Goal: Task Accomplishment & Management: Manage account settings

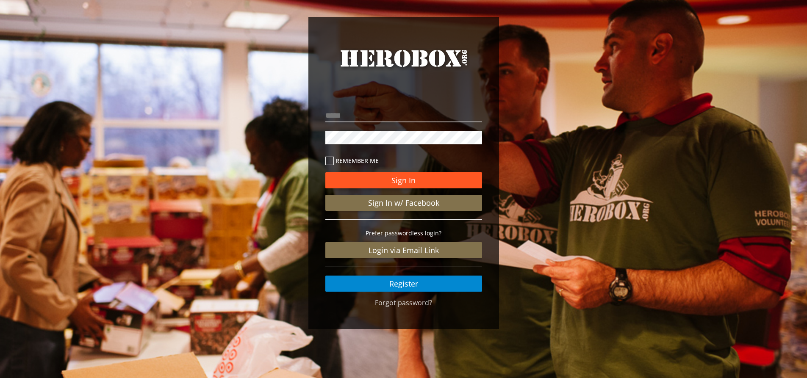
click at [406, 181] on button "Sign In" at bounding box center [403, 180] width 157 height 16
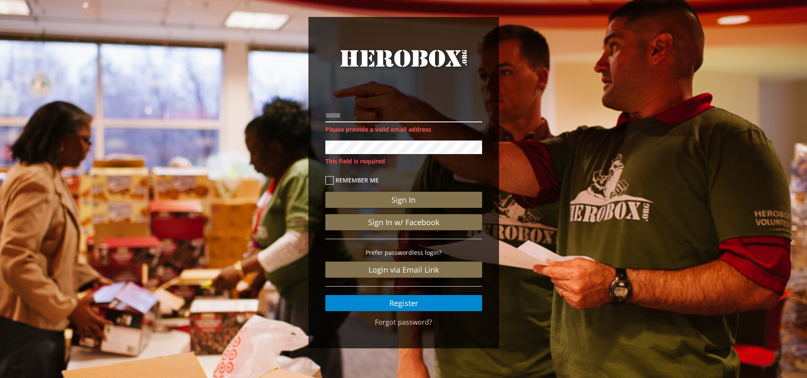
click at [406, 111] on input "email" at bounding box center [403, 116] width 157 height 14
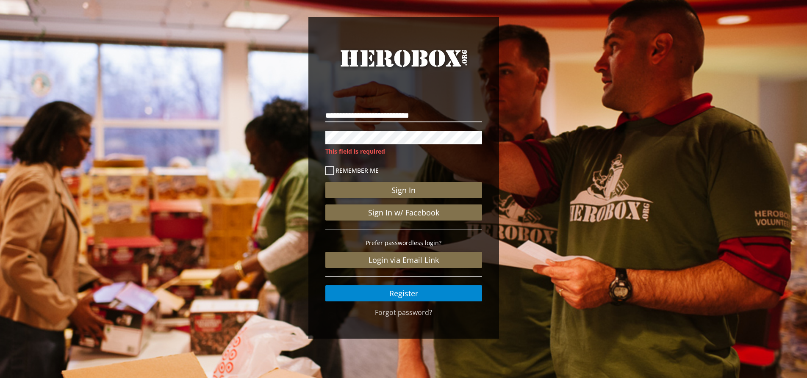
type input "**********"
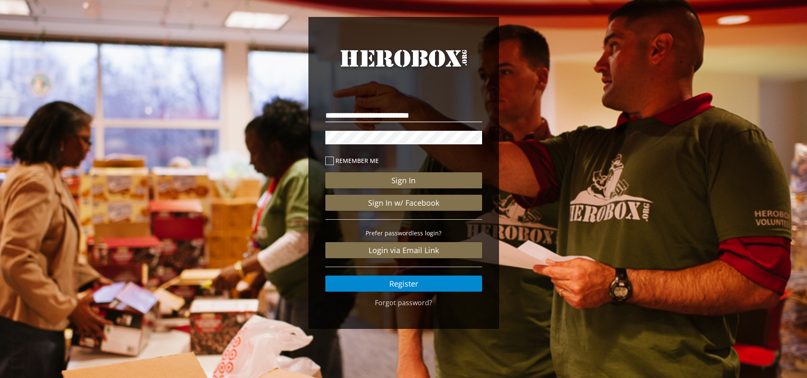
click at [337, 161] on label "Remember me" at bounding box center [403, 161] width 157 height 10
click at [389, 182] on button "Sign In" at bounding box center [403, 180] width 157 height 16
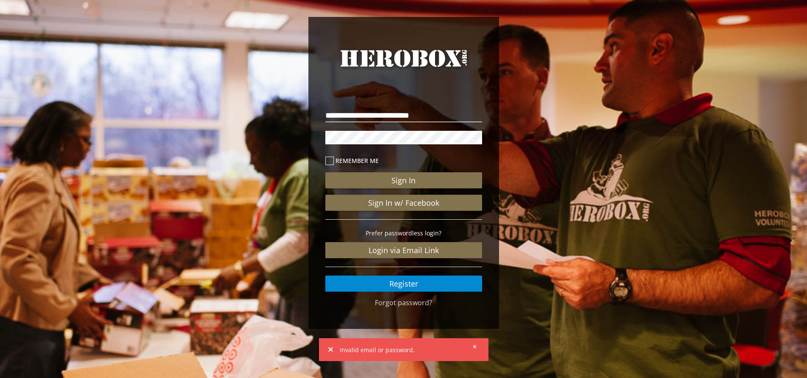
click at [273, 142] on div "**********" at bounding box center [403, 175] width 807 height 350
click at [325, 172] on button "Sign In" at bounding box center [403, 180] width 157 height 16
click at [409, 304] on link "Forgot password?" at bounding box center [403, 302] width 57 height 9
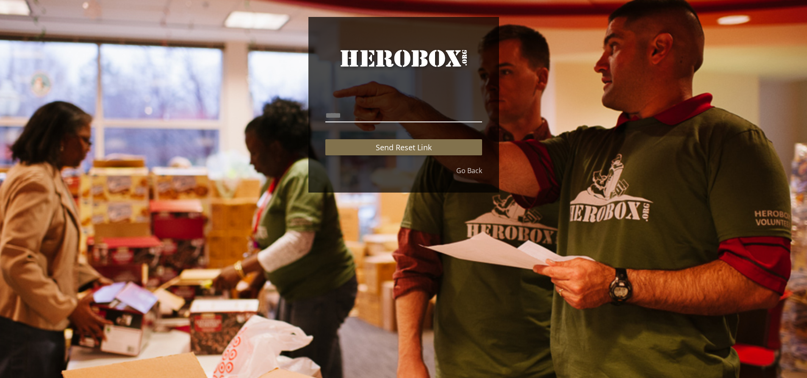
click at [372, 121] on input "email" at bounding box center [403, 116] width 157 height 14
type input "**********"
click at [325, 139] on button "Send Reset Link" at bounding box center [403, 147] width 157 height 16
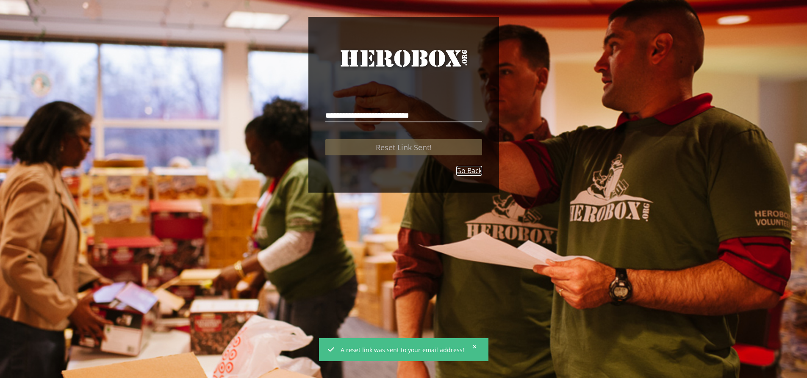
click at [467, 167] on link "Go Back" at bounding box center [469, 171] width 26 height 10
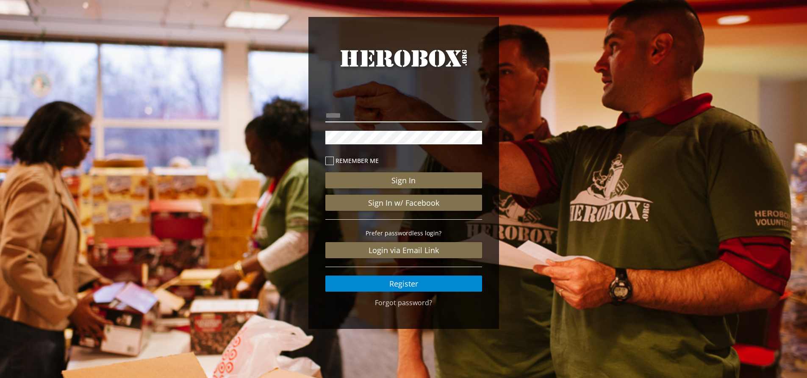
click at [434, 110] on input "email" at bounding box center [403, 116] width 157 height 14
type input "**********"
click at [331, 161] on icon at bounding box center [329, 161] width 8 height 8
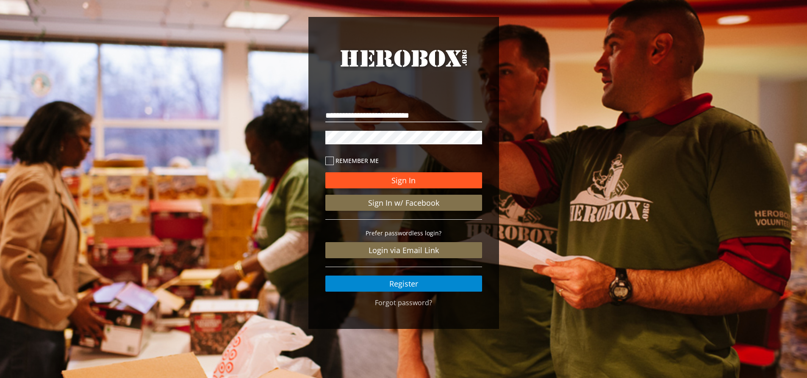
click at [412, 181] on button "Sign In" at bounding box center [403, 180] width 157 height 16
click at [415, 184] on button "Sign In" at bounding box center [403, 180] width 157 height 16
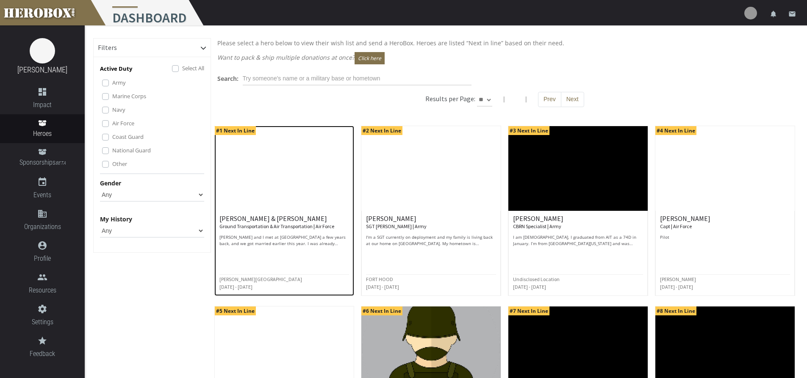
click at [264, 194] on img at bounding box center [284, 168] width 139 height 85
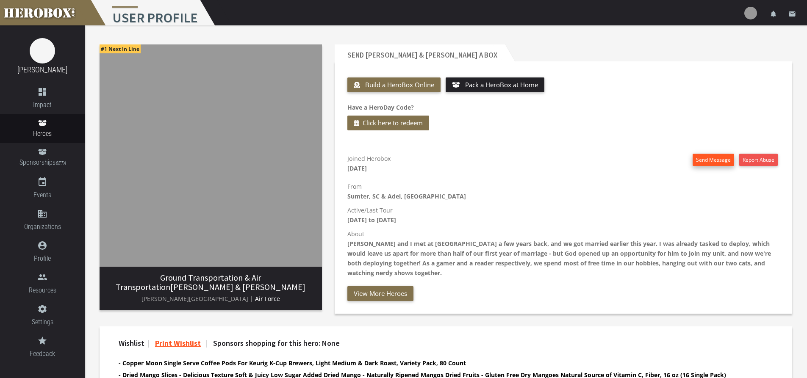
click at [711, 161] on button "Send Message" at bounding box center [714, 160] width 42 height 12
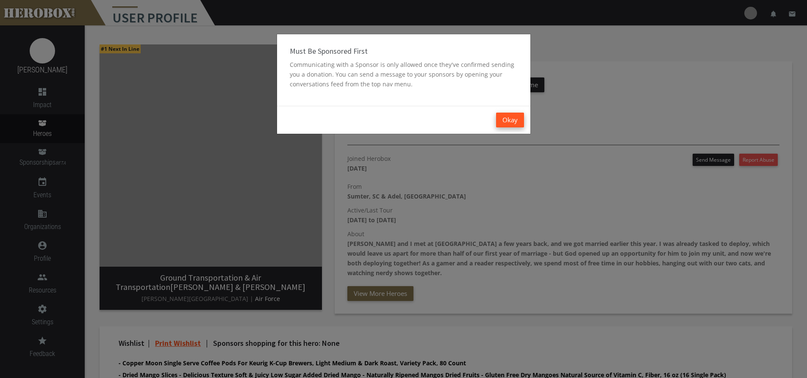
click at [507, 118] on button "Okay" at bounding box center [510, 120] width 28 height 15
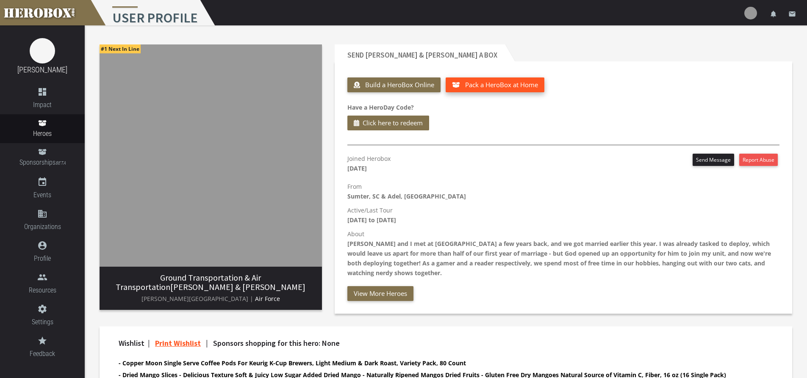
click at [490, 83] on span "Pack a HeroBox at Home" at bounding box center [501, 85] width 73 height 8
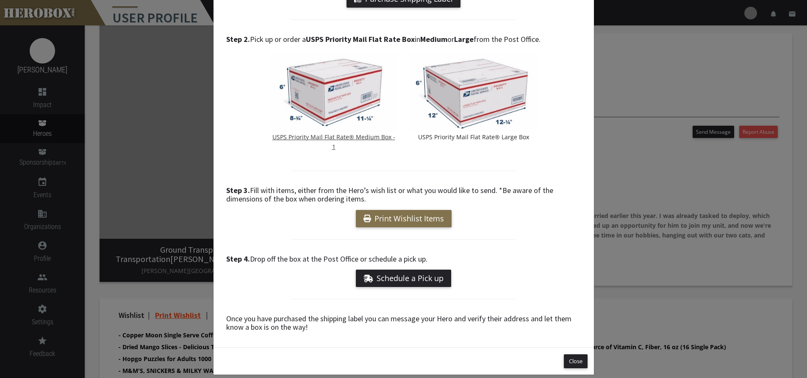
scroll to position [85, 0]
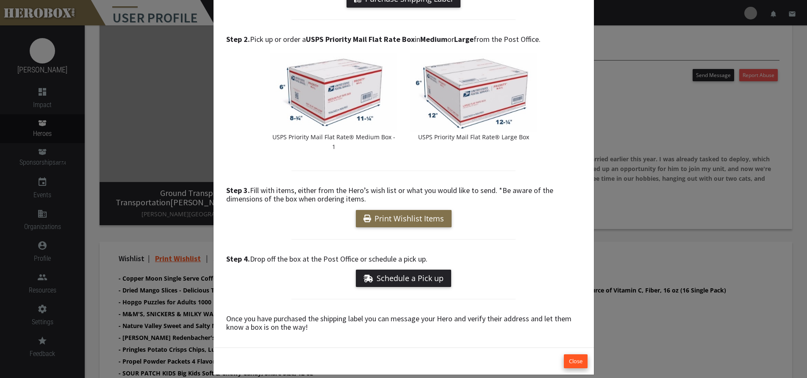
click at [575, 355] on button "Close" at bounding box center [576, 362] width 24 height 14
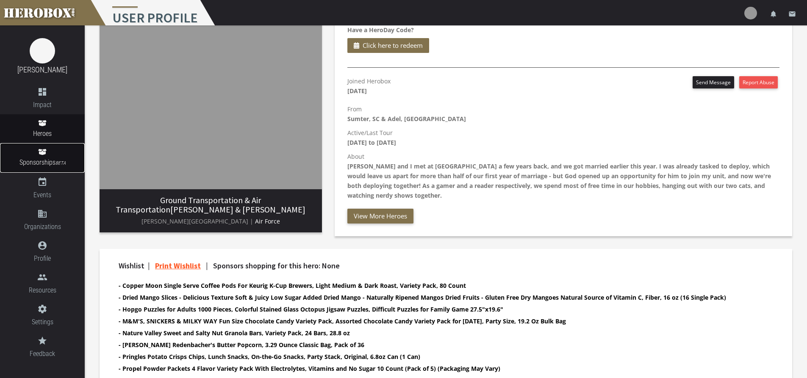
click at [57, 159] on span "Sponsorships BETA" at bounding box center [42, 162] width 85 height 11
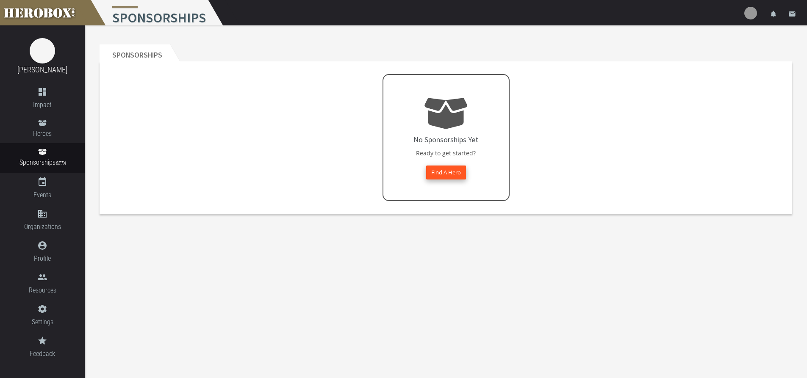
click at [444, 170] on button "Find A Hero" at bounding box center [446, 173] width 40 height 14
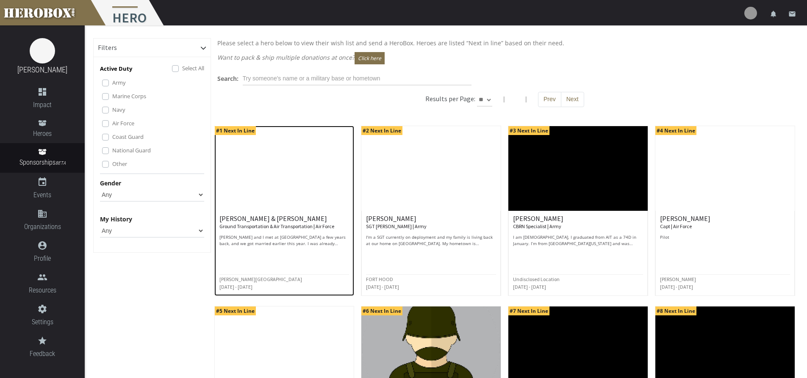
click at [236, 130] on span "#1 Next In Line" at bounding box center [235, 130] width 41 height 9
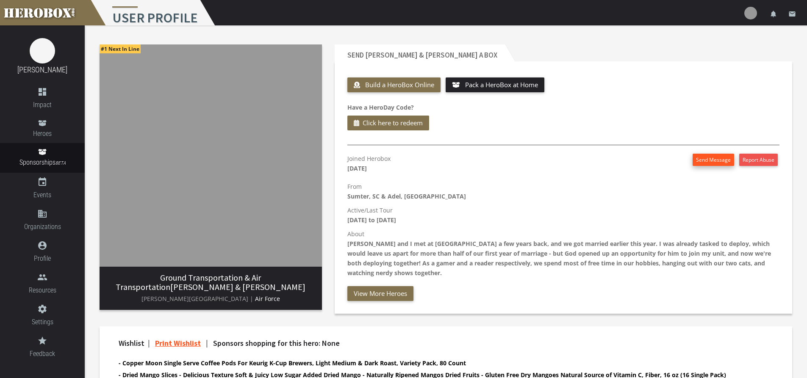
click at [696, 159] on button "Send Message" at bounding box center [714, 160] width 42 height 12
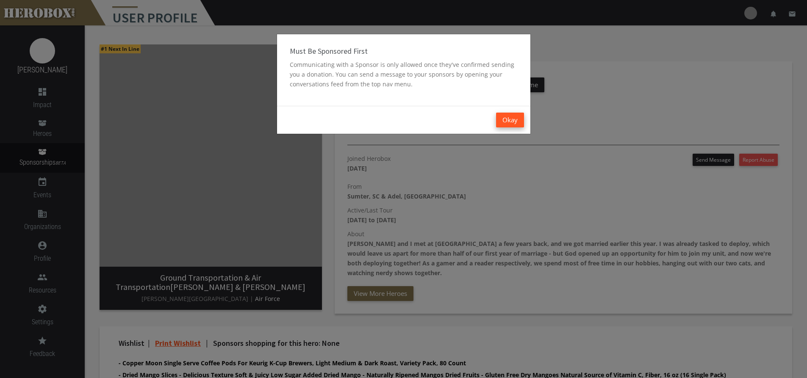
click at [515, 117] on button "Okay" at bounding box center [510, 120] width 28 height 15
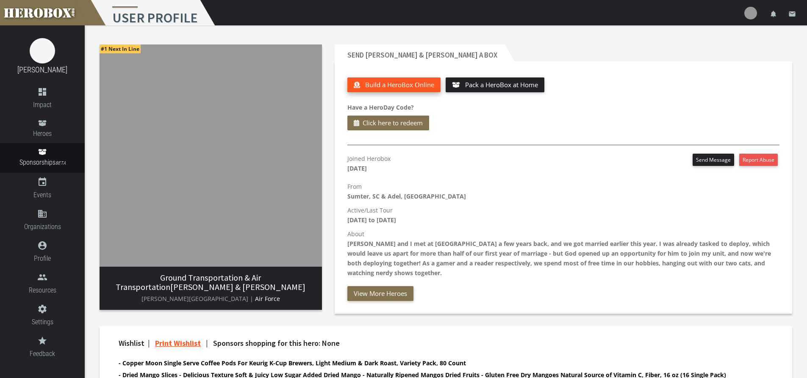
click at [401, 82] on span "Build a HeroBox Online" at bounding box center [399, 85] width 69 height 8
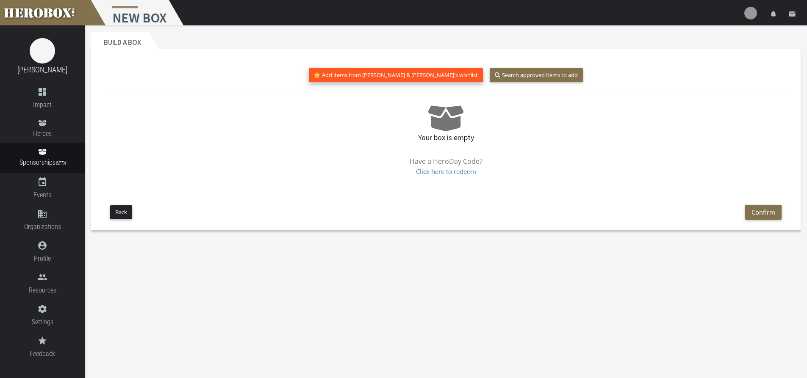
click at [383, 75] on button "Add items from [PERSON_NAME] & [PERSON_NAME]'s wishlist" at bounding box center [396, 75] width 174 height 14
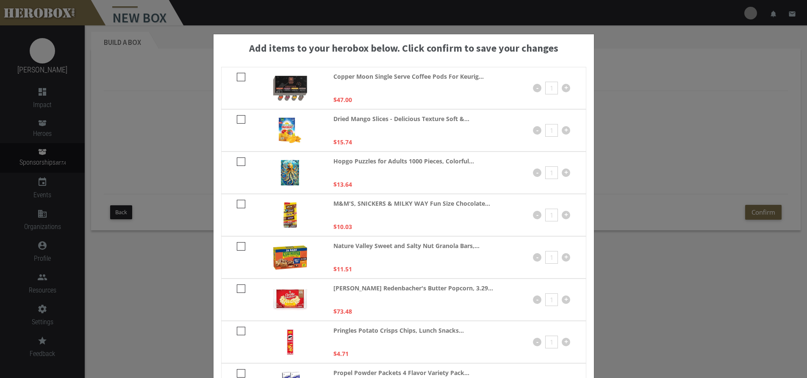
click at [668, 155] on div "Add items to your herobox below. Click confirm to save your changes Copper Moon…" at bounding box center [403, 189] width 807 height 378
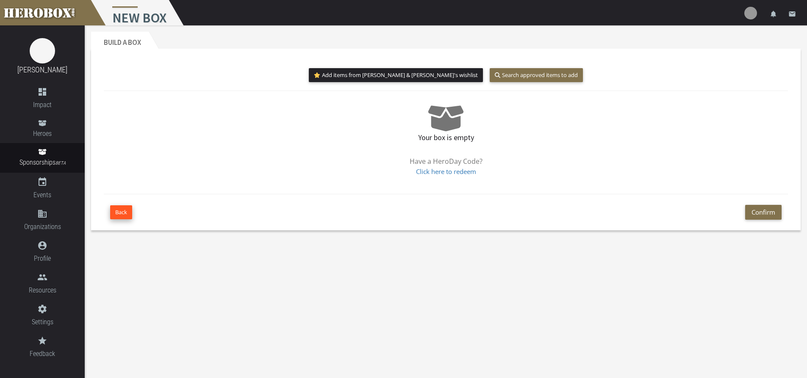
click at [122, 218] on button "Back" at bounding box center [121, 213] width 22 height 14
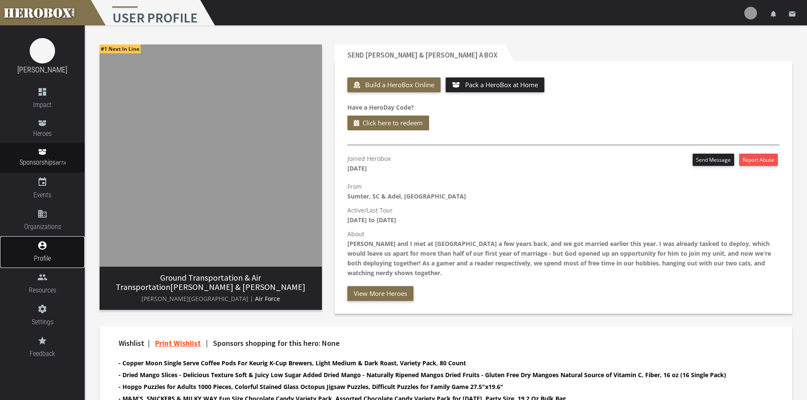
click at [56, 257] on span "Profile" at bounding box center [42, 258] width 85 height 11
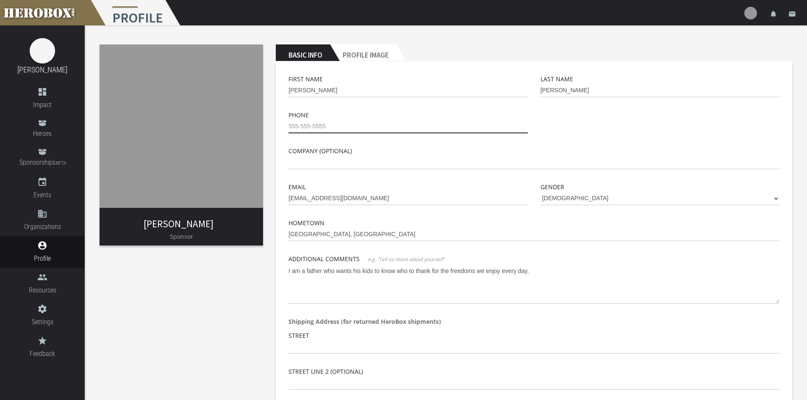
click at [318, 125] on input "tel" at bounding box center [408, 127] width 239 height 14
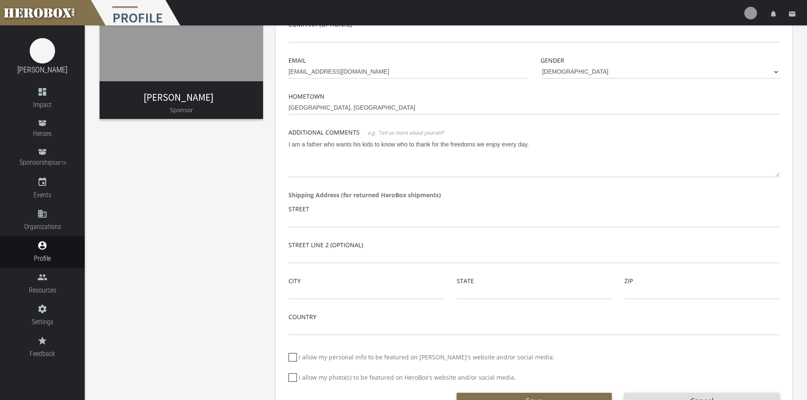
scroll to position [160, 0]
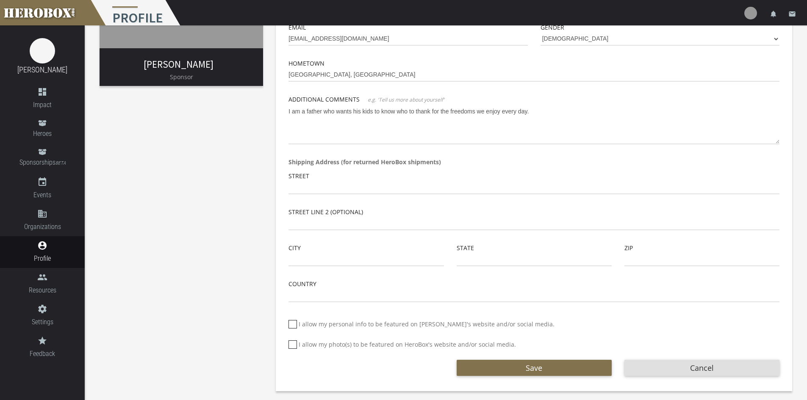
type input "[PHONE_NUMBER]"
click at [334, 186] on input "text" at bounding box center [534, 188] width 491 height 14
type input "[STREET_ADDRESS]"
click at [311, 265] on input "text" at bounding box center [366, 260] width 155 height 14
type input "Clairfield"
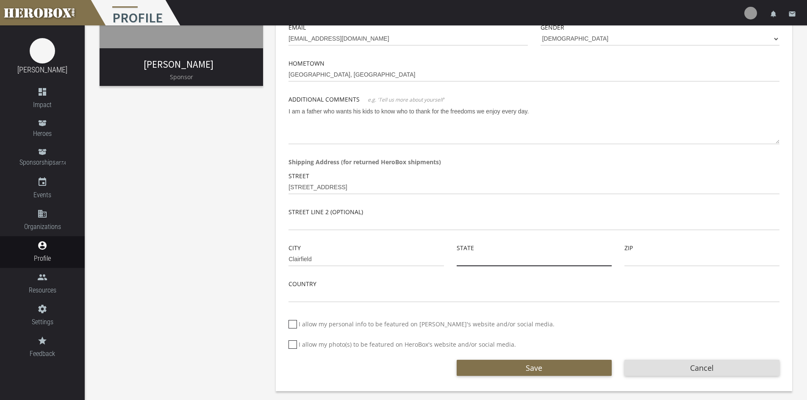
type input "TN"
type input "37715"
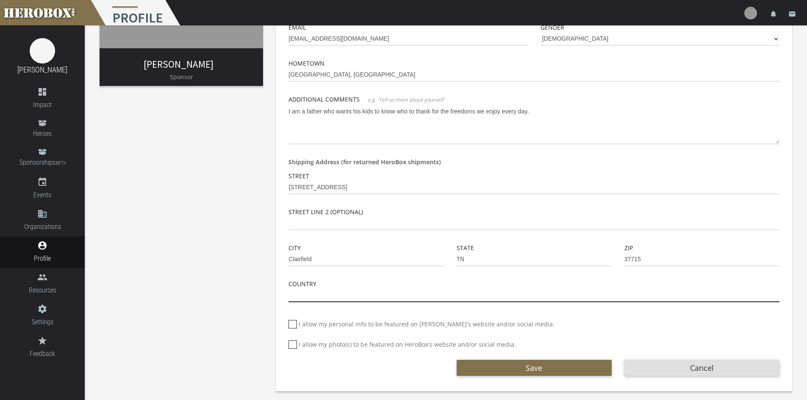
type input "[GEOGRAPHIC_DATA]"
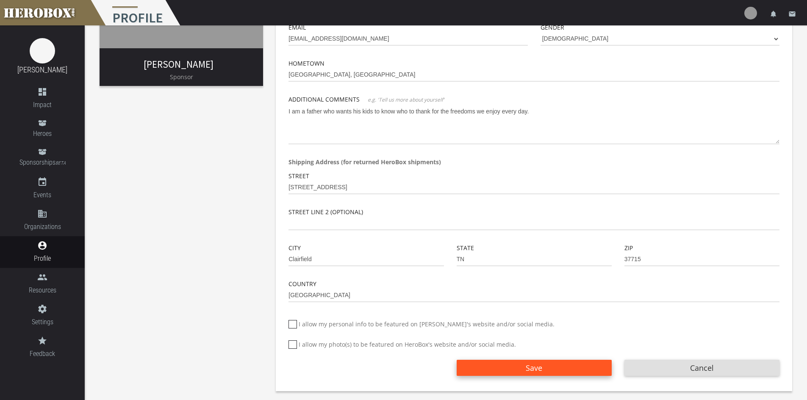
click at [550, 369] on button "Save" at bounding box center [534, 368] width 155 height 16
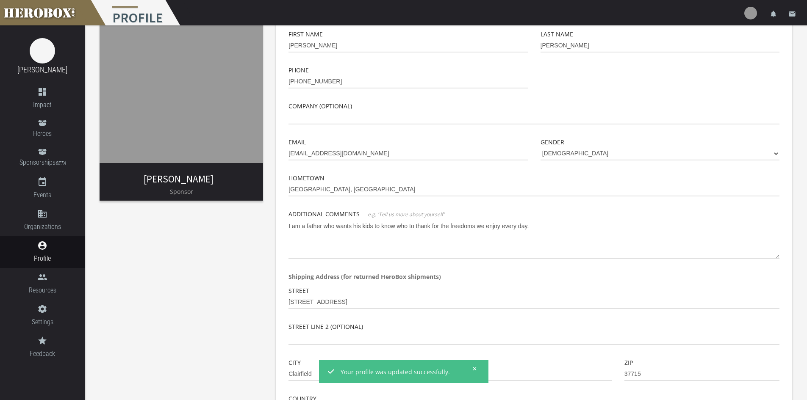
scroll to position [0, 0]
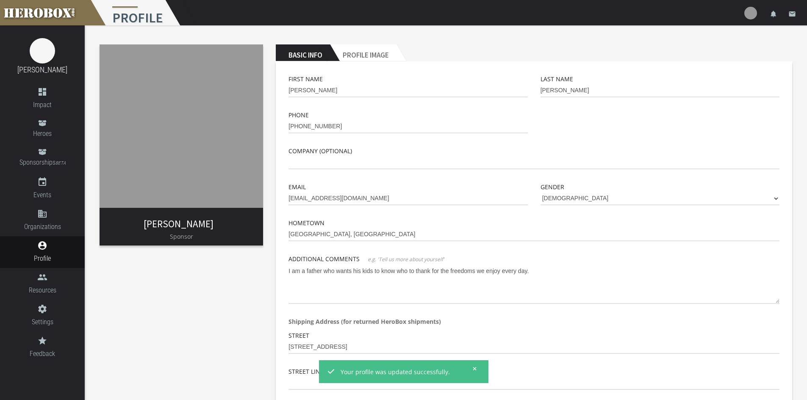
click at [184, 167] on img at bounding box center [182, 126] width 164 height 164
click at [186, 225] on link "[PERSON_NAME]" at bounding box center [179, 224] width 70 height 12
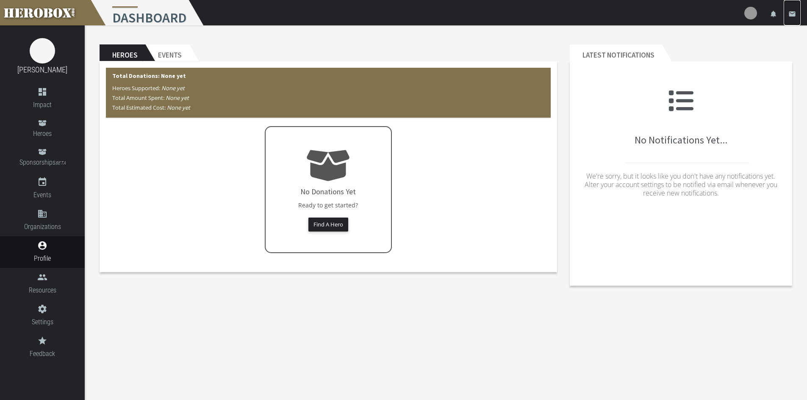
click at [793, 16] on icon "email" at bounding box center [793, 14] width 8 height 8
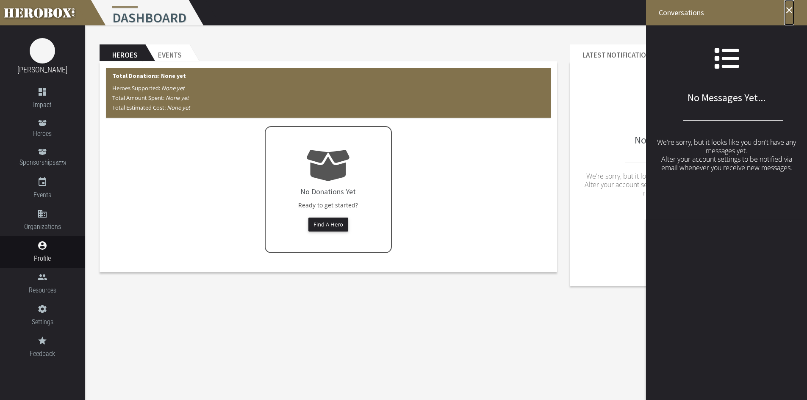
click at [790, 6] on icon "close" at bounding box center [789, 10] width 10 height 10
